Goal: Check status: Check status

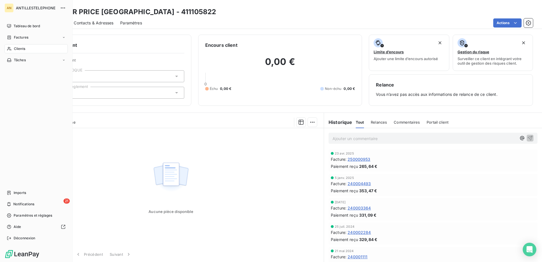
click at [12, 47] on div "Clients" at bounding box center [36, 48] width 63 height 9
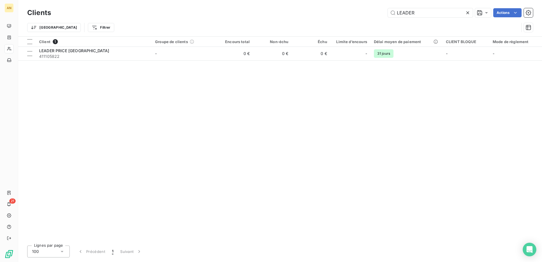
drag, startPoint x: 422, startPoint y: 13, endPoint x: 377, endPoint y: 13, distance: 45.1
click at [377, 13] on div "LEADER Actions" at bounding box center [295, 12] width 475 height 9
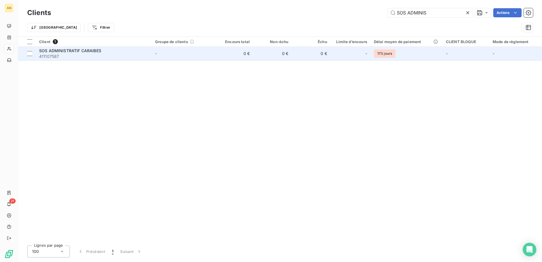
type input "SOS ADMINIS"
click at [288, 54] on td "0 €" at bounding box center [272, 54] width 39 height 14
